Goal: Entertainment & Leisure: Consume media (video, audio)

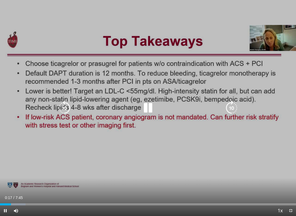
click at [148, 111] on icon "Video Player" at bounding box center [147, 108] width 15 height 15
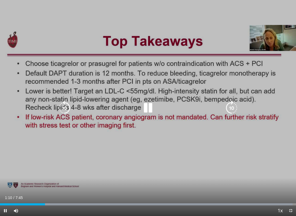
click at [144, 107] on icon "Video Player" at bounding box center [147, 108] width 15 height 15
click at [147, 109] on icon "Video Player" at bounding box center [147, 108] width 15 height 15
click at [150, 111] on icon "Video Player" at bounding box center [147, 108] width 15 height 15
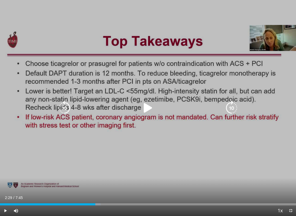
click at [151, 109] on icon "Video Player" at bounding box center [147, 108] width 15 height 15
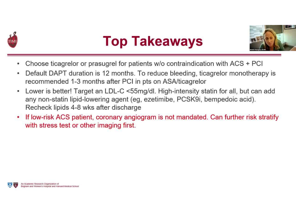
click at [93, 192] on div "10 seconds Tap to unmute" at bounding box center [148, 108] width 296 height 216
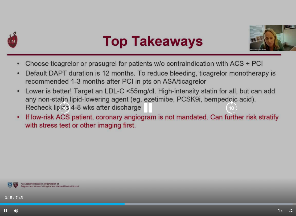
click at [150, 107] on icon "Video Player" at bounding box center [147, 108] width 15 height 15
